Goal: Find specific page/section: Find specific page/section

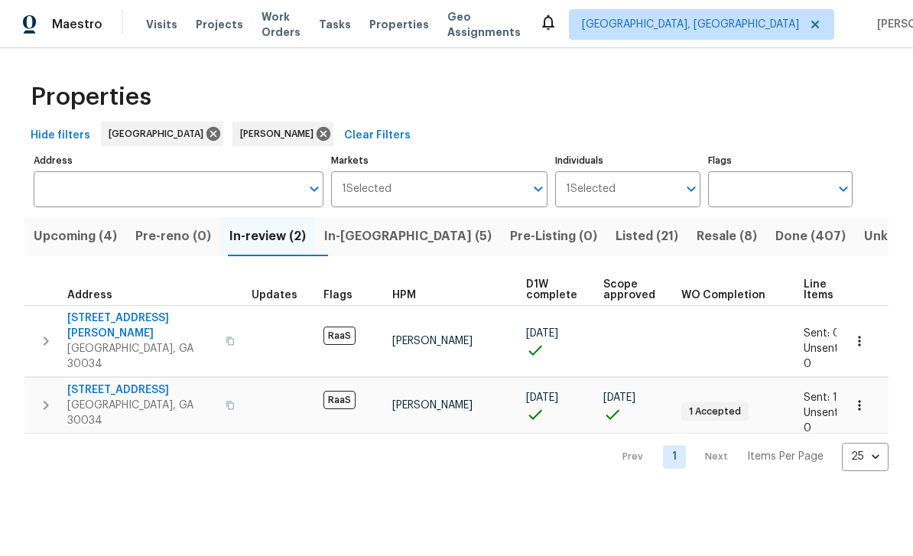
click at [697, 240] on span "Resale (8)" at bounding box center [727, 236] width 60 height 21
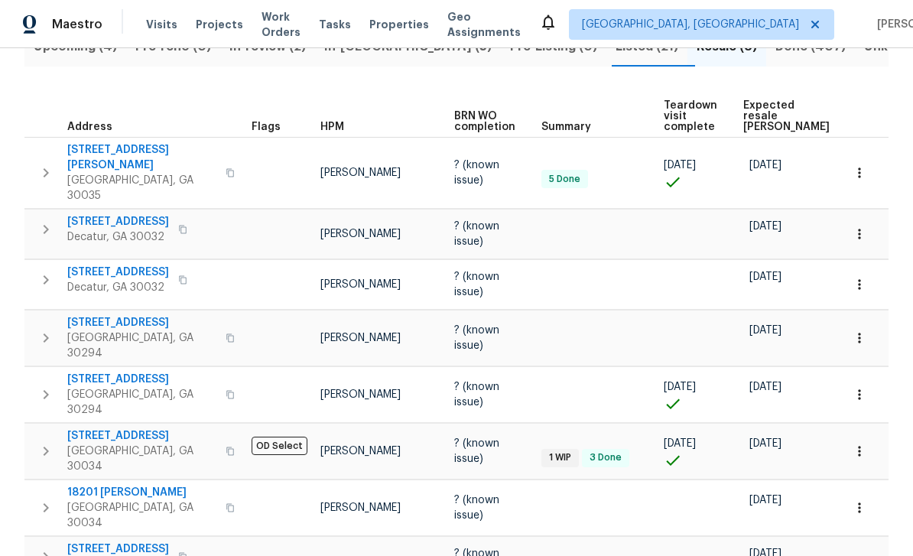
scroll to position [188, 0]
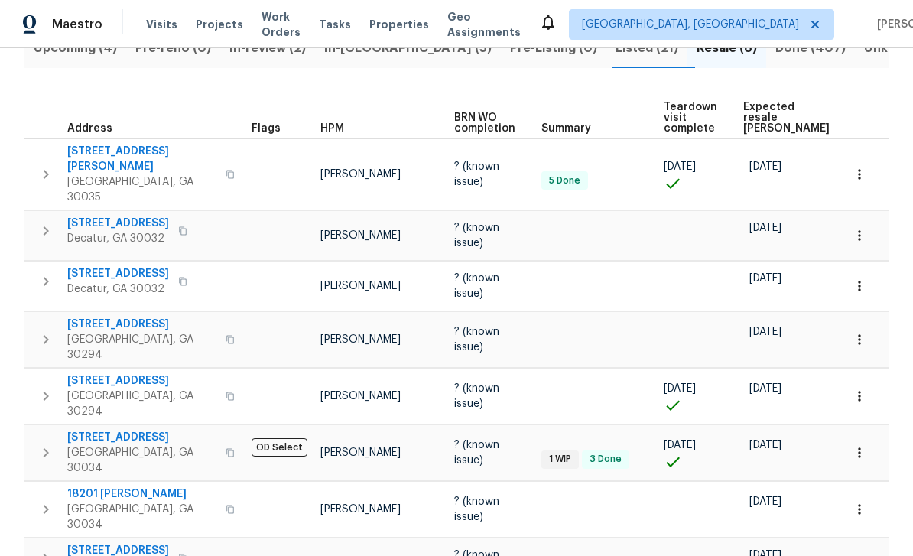
click at [105, 430] on span "[STREET_ADDRESS]" at bounding box center [141, 437] width 149 height 15
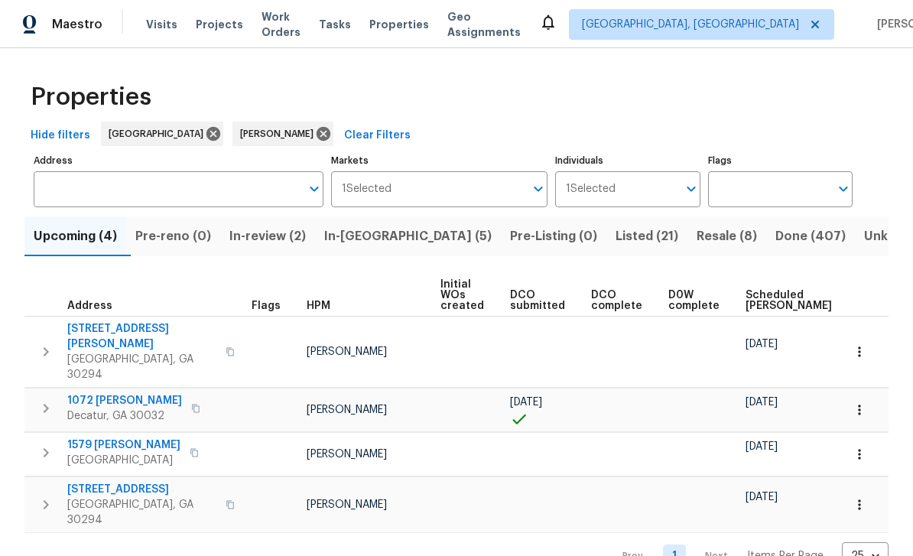
click at [765, 304] on span "Scheduled COE" at bounding box center [789, 300] width 86 height 21
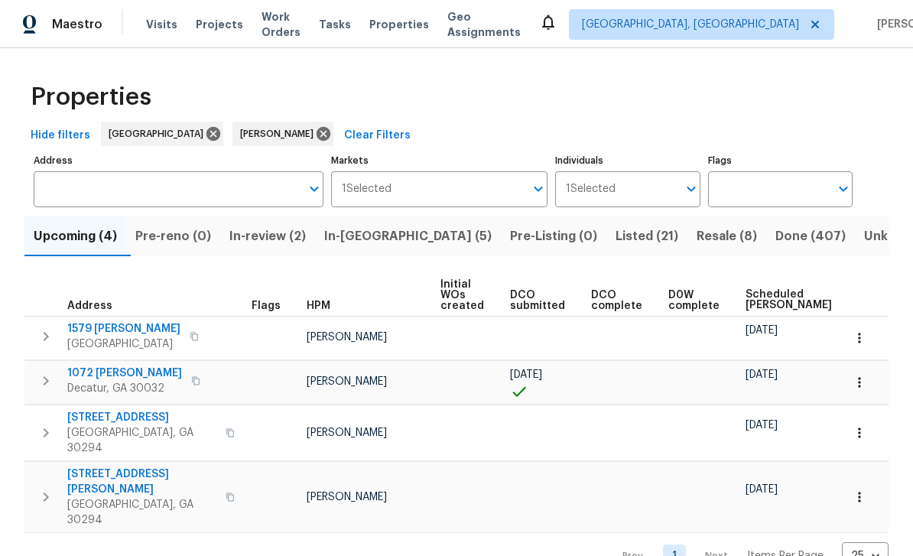
click at [101, 376] on span "1072 Brookglynn Trce" at bounding box center [124, 373] width 115 height 15
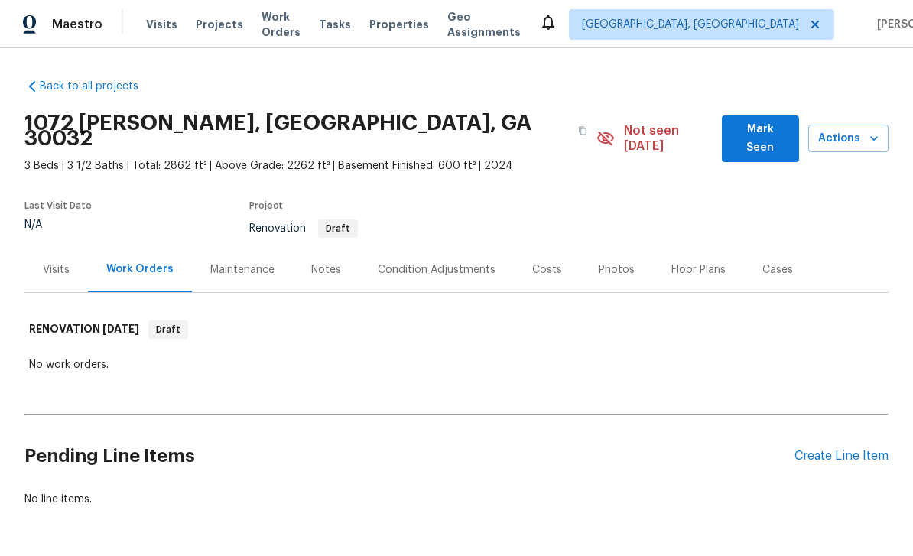
click at [485, 265] on div "Condition Adjustments" at bounding box center [437, 269] width 155 height 45
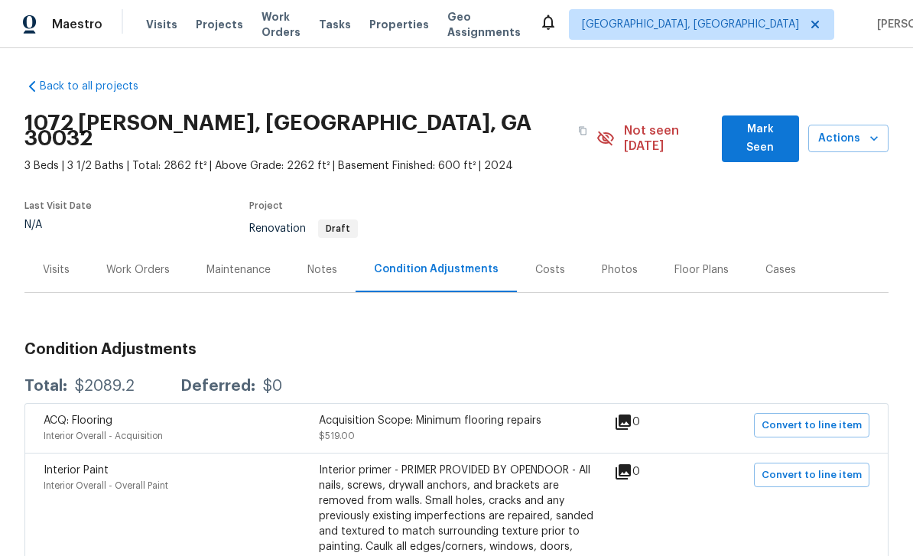
click at [228, 262] on div "Maintenance" at bounding box center [239, 269] width 64 height 15
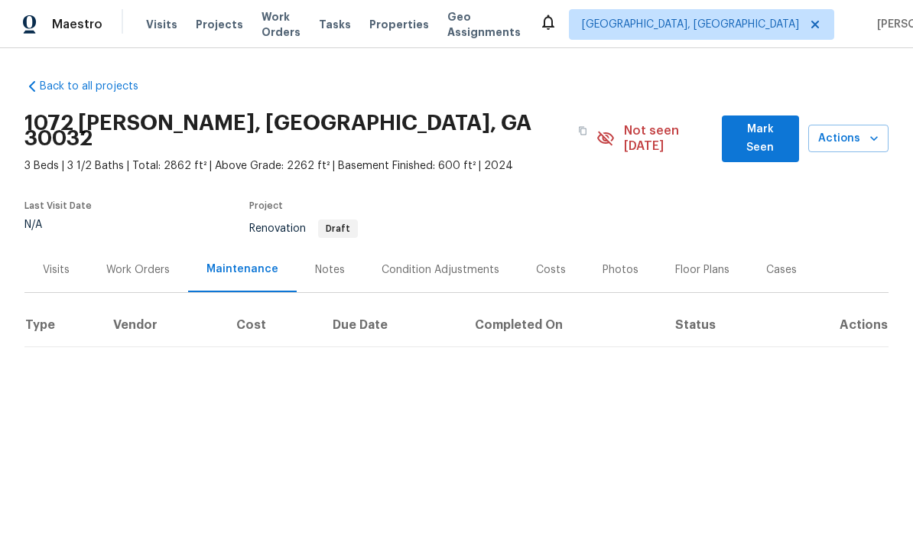
click at [317, 262] on div "Notes" at bounding box center [330, 269] width 30 height 15
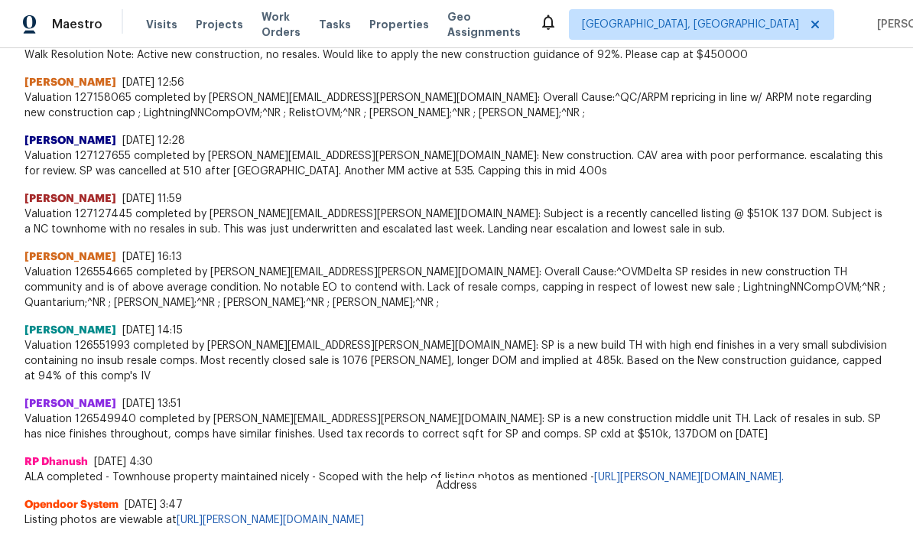
scroll to position [687, 0]
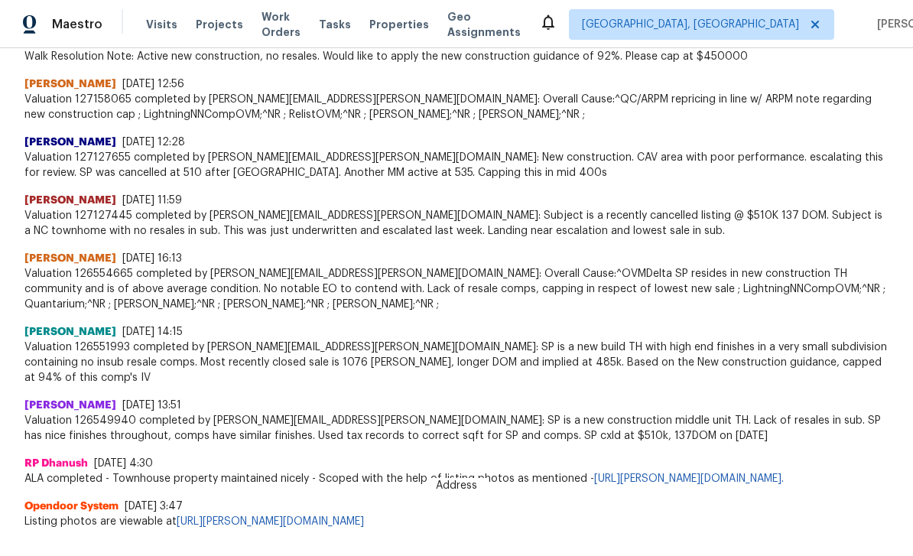
click at [364, 516] on link "https://wally.apps.opendoor.com/address/18b38599-8898-4304-a272-0f6aabfb2548" at bounding box center [270, 521] width 187 height 11
